Goal: Find specific page/section

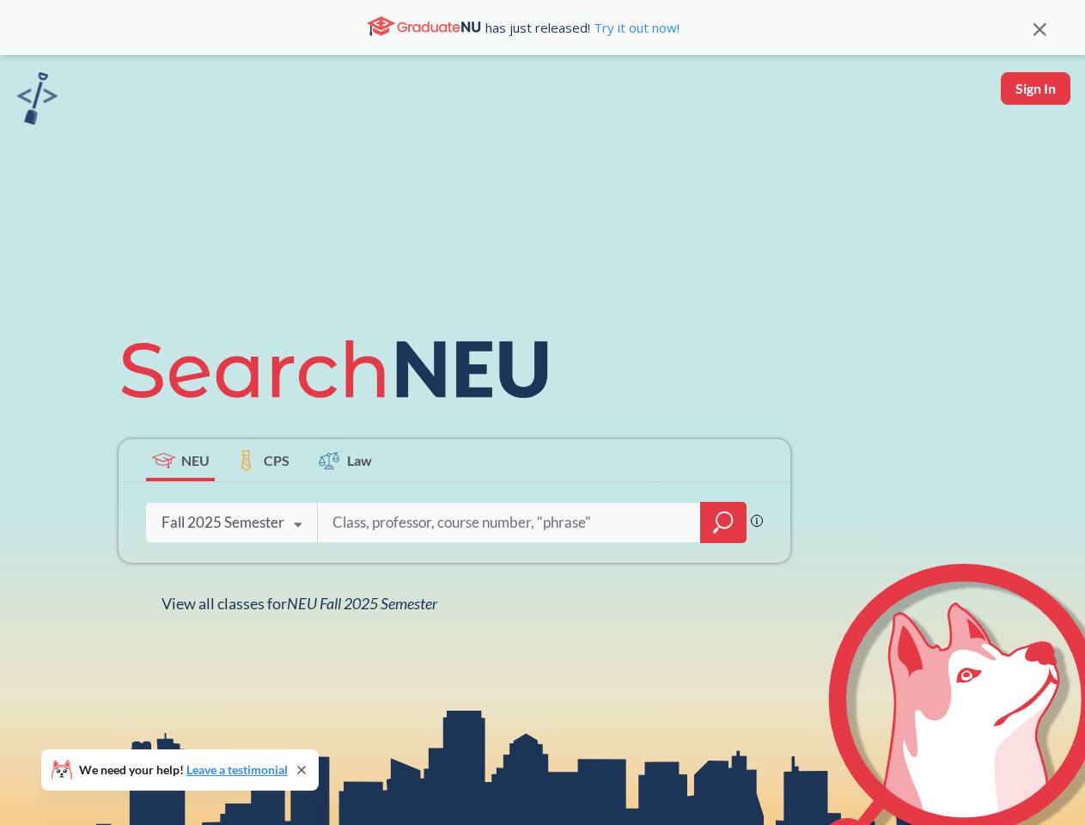
click at [542, 412] on icon at bounding box center [342, 369] width 447 height 96
click at [1039, 27] on icon at bounding box center [1039, 29] width 13 height 13
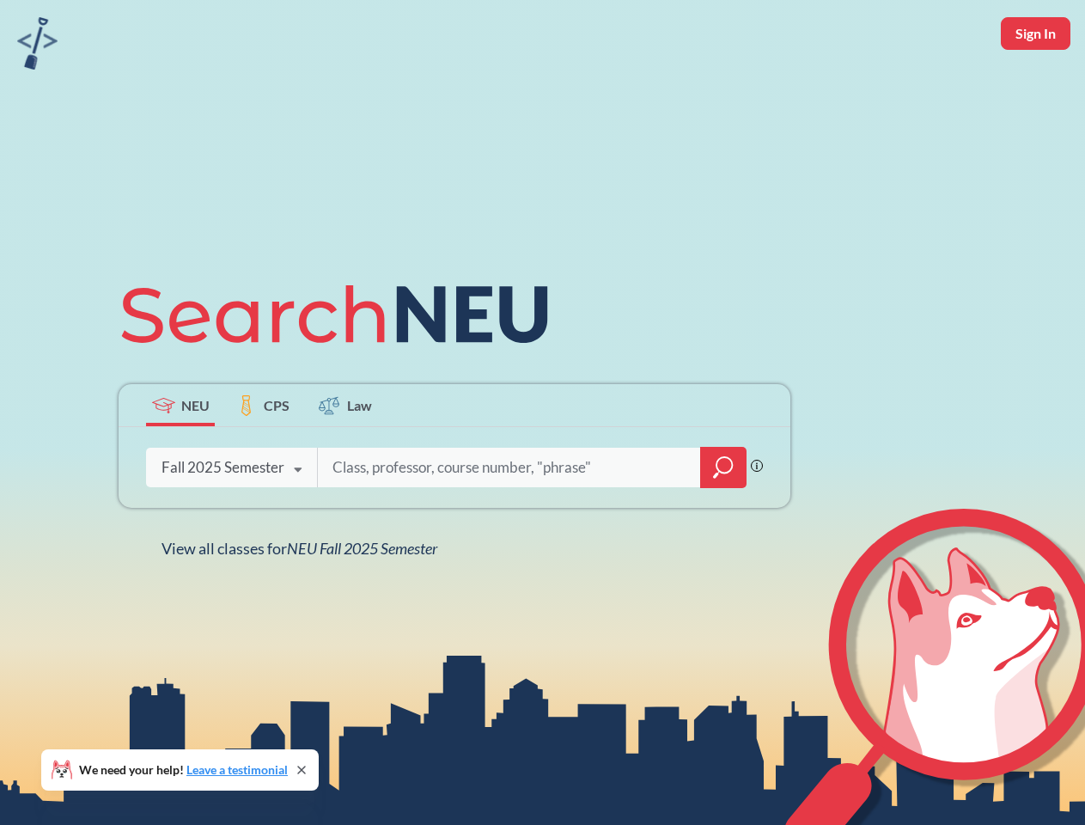
click at [1035, 88] on div "NEU CPS Law Phrase search guarantees the exact search appears in the results. E…" at bounding box center [542, 412] width 1085 height 825
click at [180, 460] on div "Fall 2025 Semester" at bounding box center [222, 467] width 123 height 19
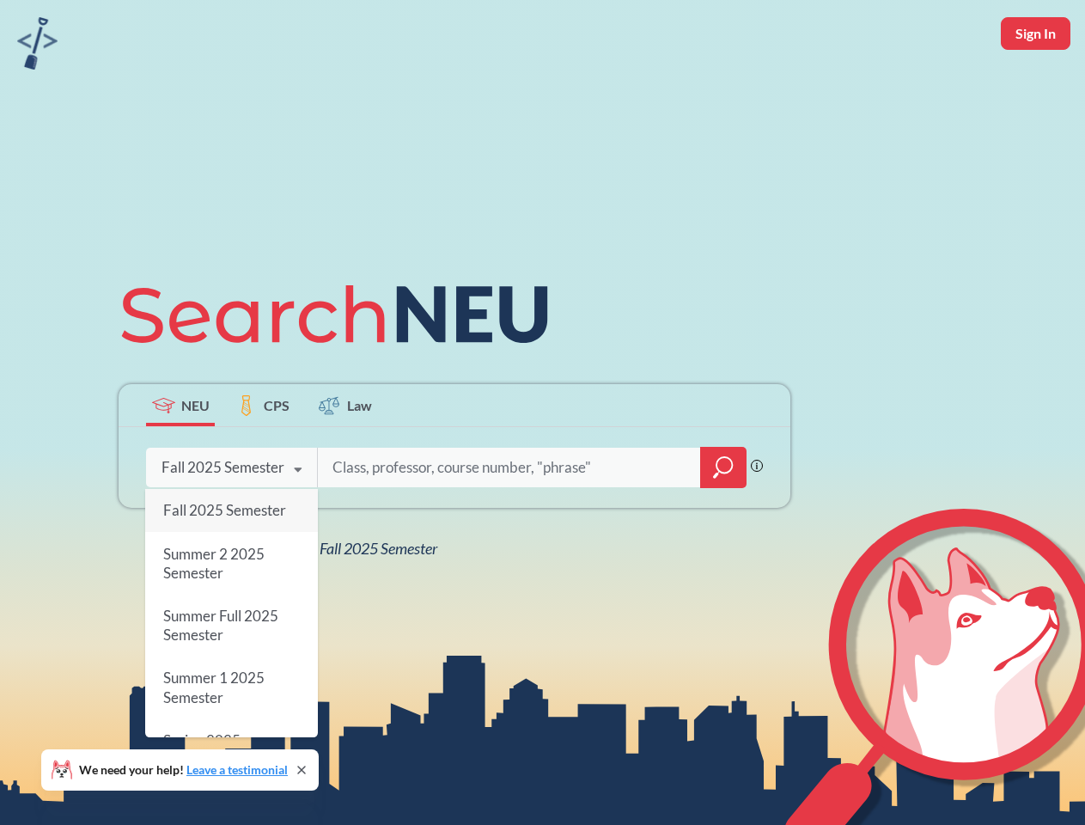
click at [263, 460] on div "Fall 2025 Semester" at bounding box center [222, 467] width 123 height 19
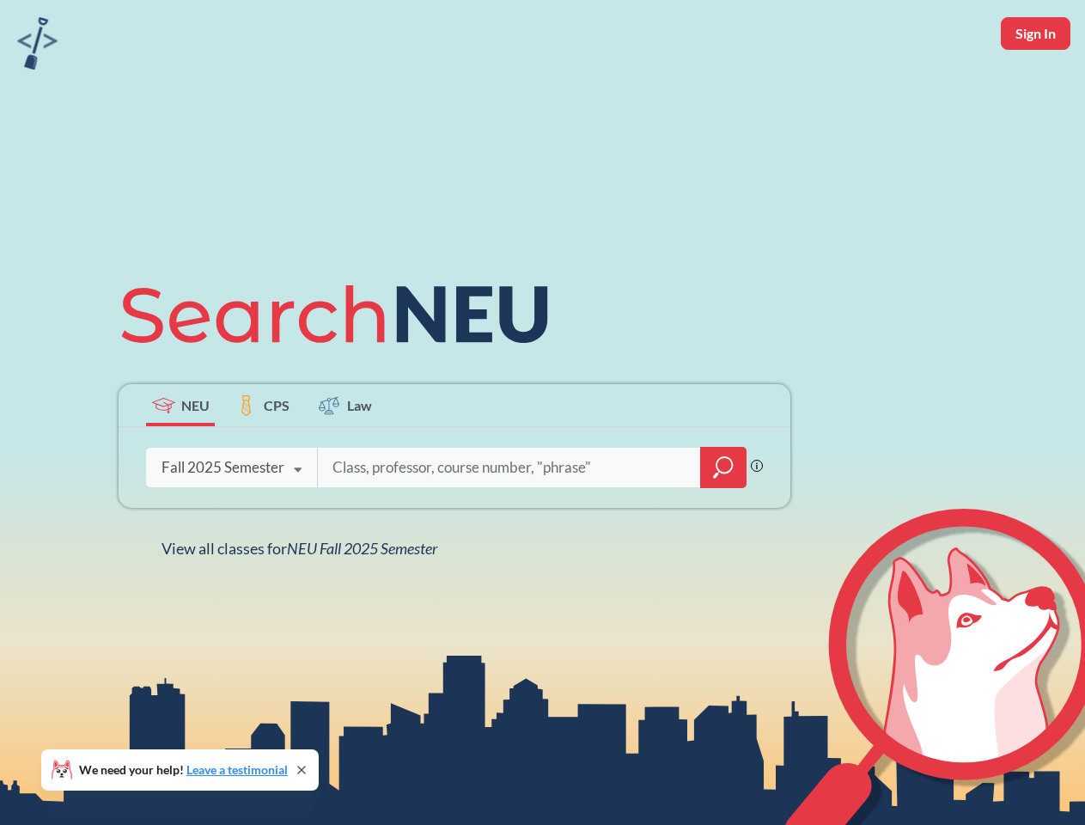
click at [345, 460] on input "search" at bounding box center [509, 467] width 357 height 36
click at [723, 522] on div "NEU CPS Law Phrase search guarantees the exact search appears in the results. E…" at bounding box center [454, 412] width 692 height 292
click at [231, 522] on div "NEU CPS Law Phrase search guarantees the exact search appears in the results. E…" at bounding box center [454, 412] width 692 height 292
click at [298, 525] on div "NEU CPS Law Phrase search guarantees the exact search appears in the results. E…" at bounding box center [454, 412] width 692 height 292
click at [303, 603] on div "NEU CPS Law Phrase search guarantees the exact search appears in the results. E…" at bounding box center [542, 412] width 1085 height 825
